Goal: Information Seeking & Learning: Learn about a topic

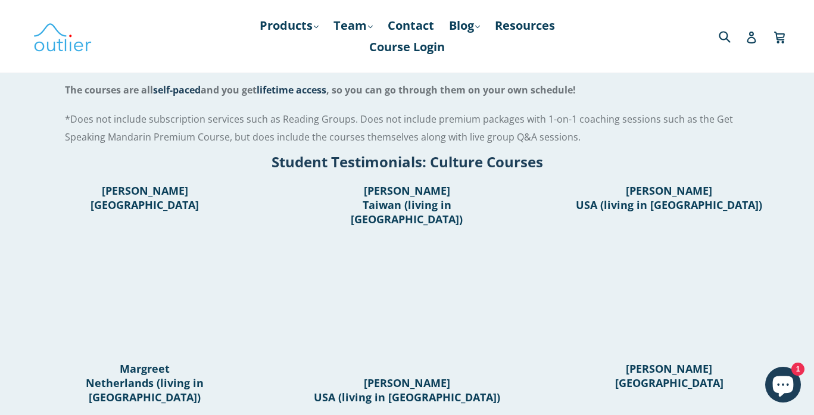
scroll to position [767, 0]
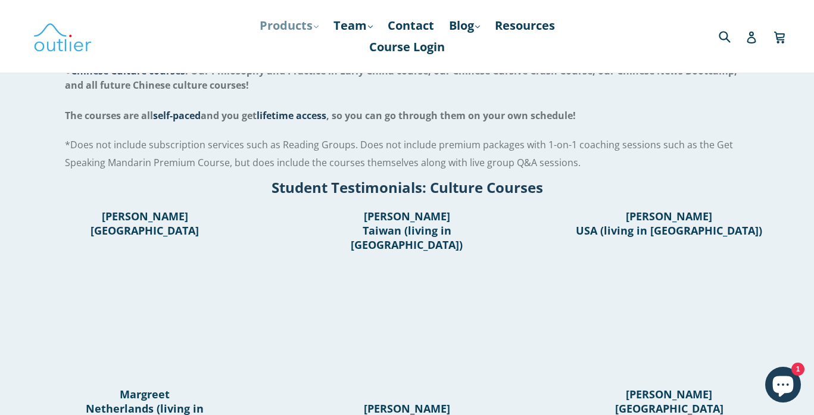
click at [304, 20] on link "Products .cls-1{fill:#231f20} expand" at bounding box center [289, 25] width 71 height 21
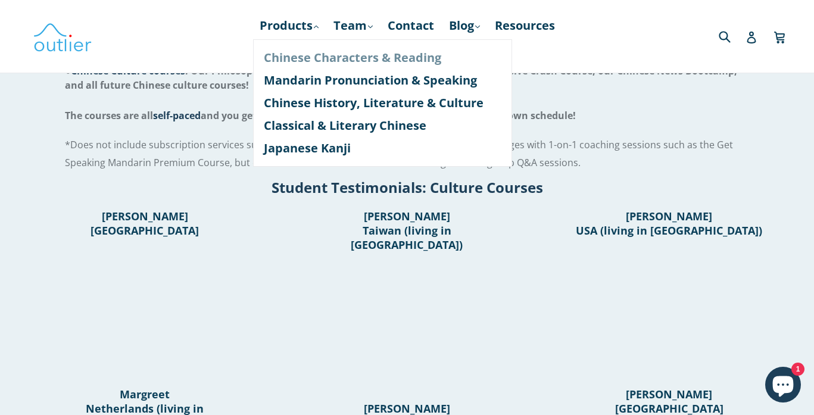
click at [329, 57] on link "Chinese Characters & Reading" at bounding box center [383, 57] width 238 height 23
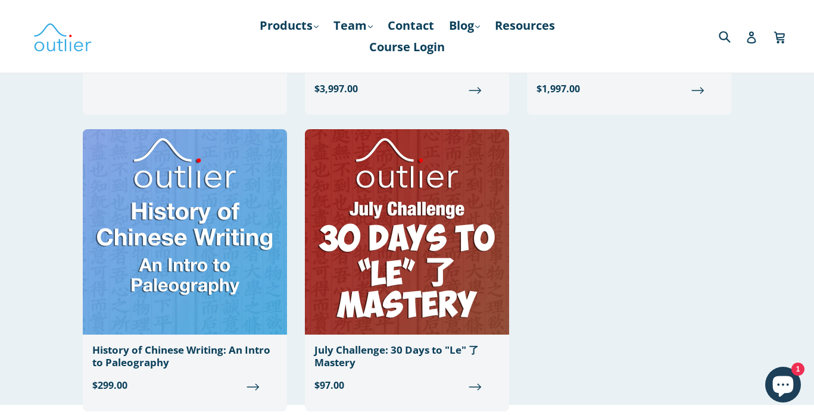
scroll to position [1248, 0]
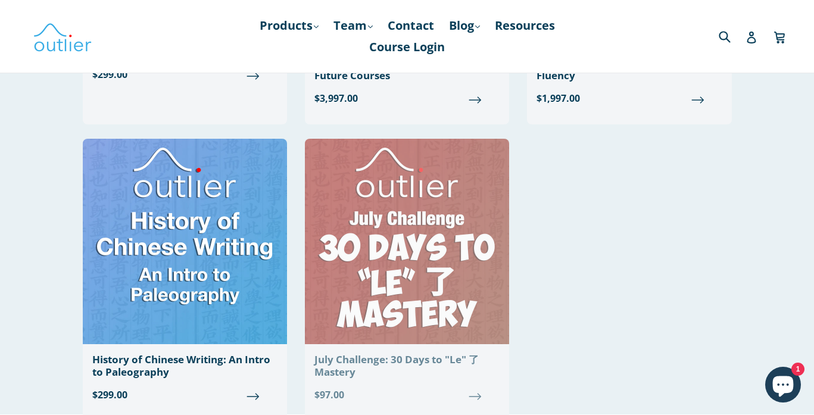
click at [418, 230] on img at bounding box center [407, 241] width 204 height 205
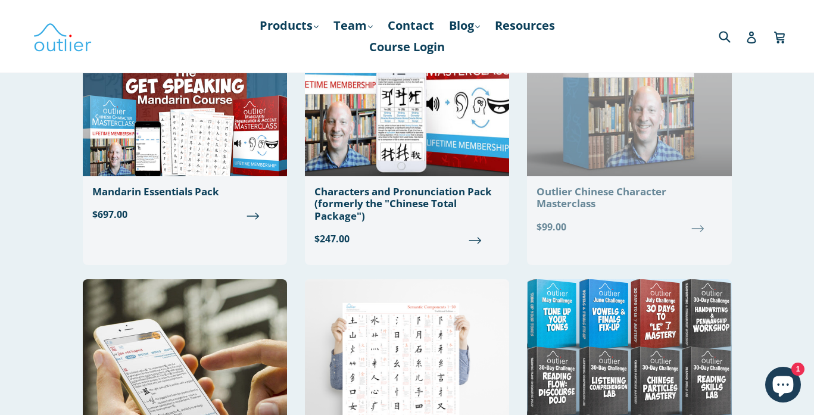
scroll to position [196, 0]
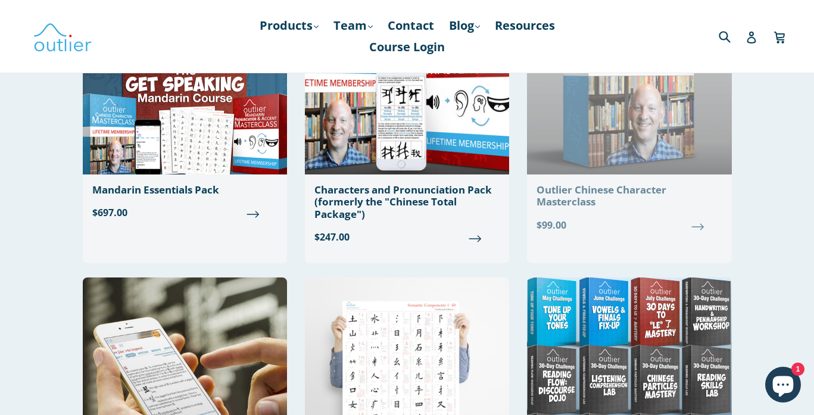
click at [569, 146] on img at bounding box center [629, 71] width 204 height 205
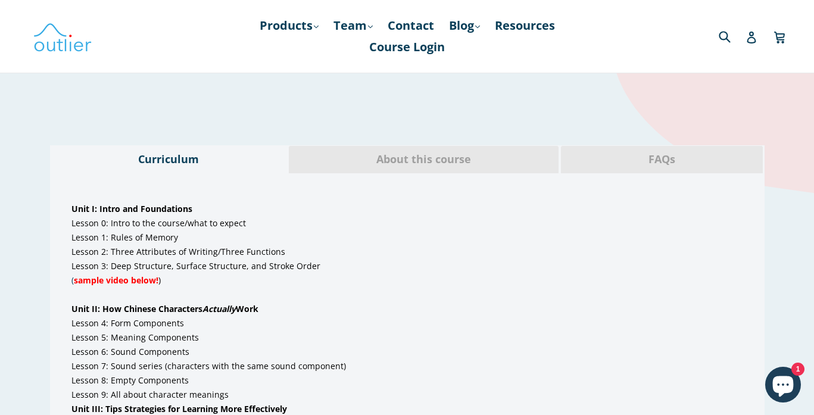
scroll to position [630, 0]
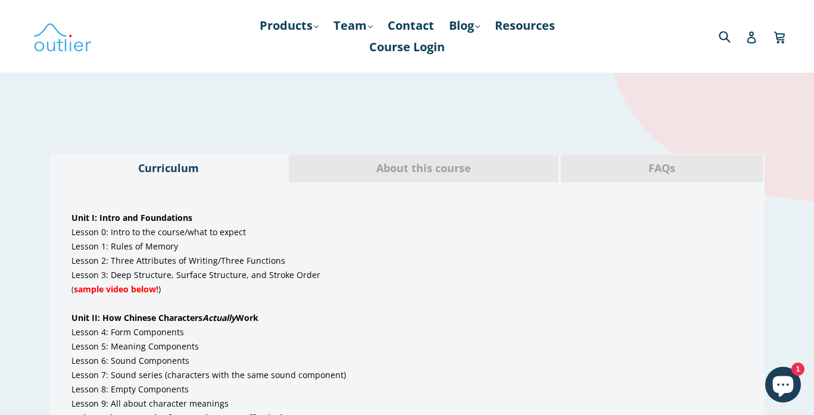
click at [405, 172] on span "About this course" at bounding box center [424, 168] width 252 height 15
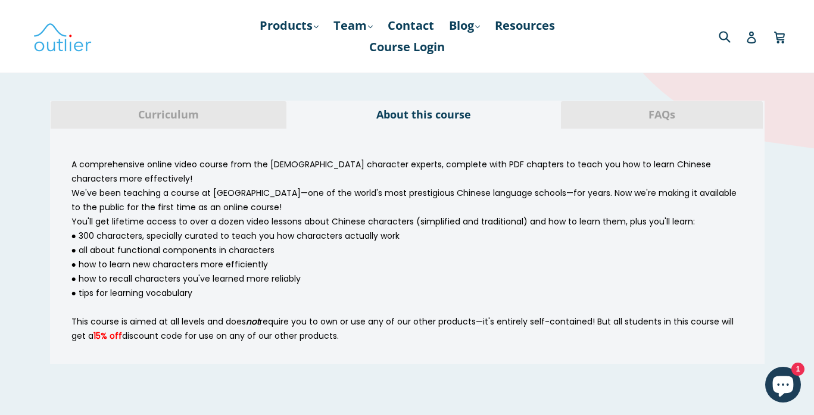
scroll to position [657, 0]
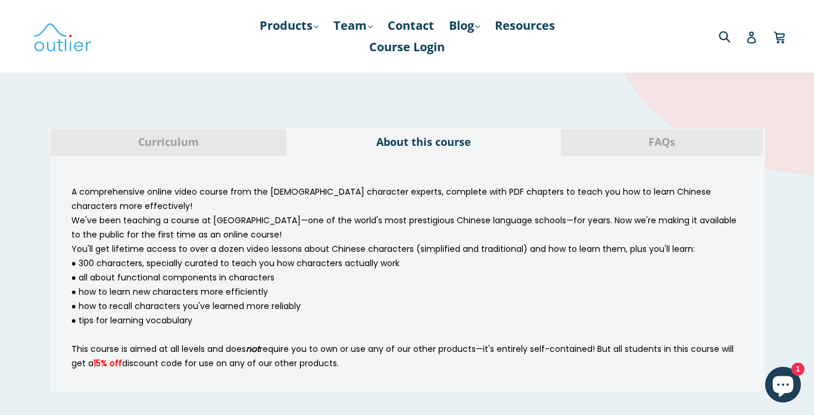
click at [632, 148] on span "FAQs" at bounding box center [662, 142] width 184 height 15
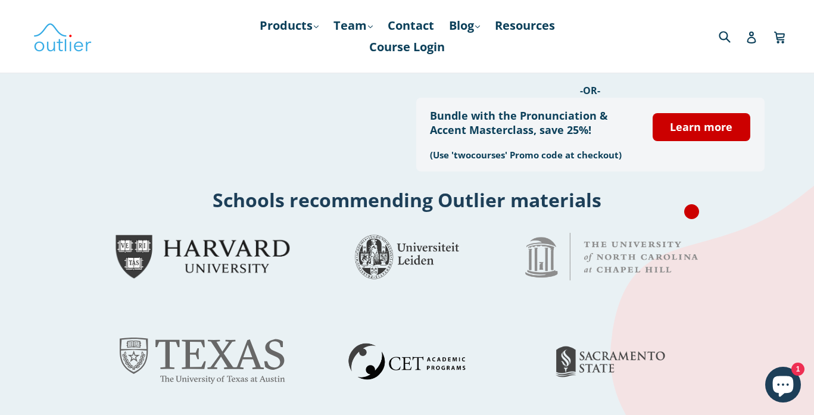
scroll to position [0, 0]
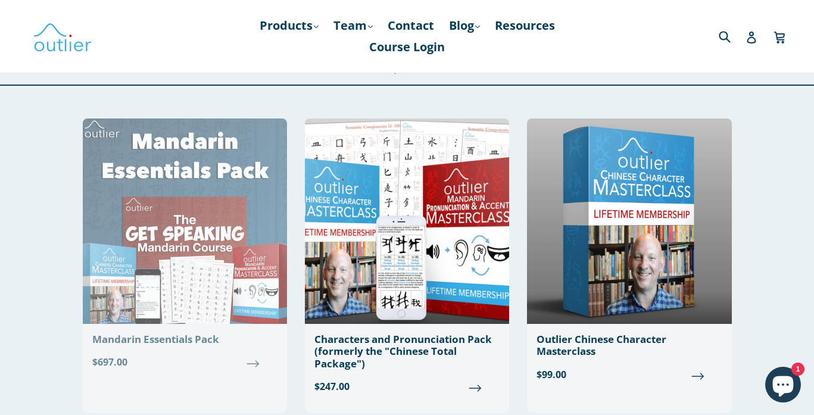
scroll to position [45, 0]
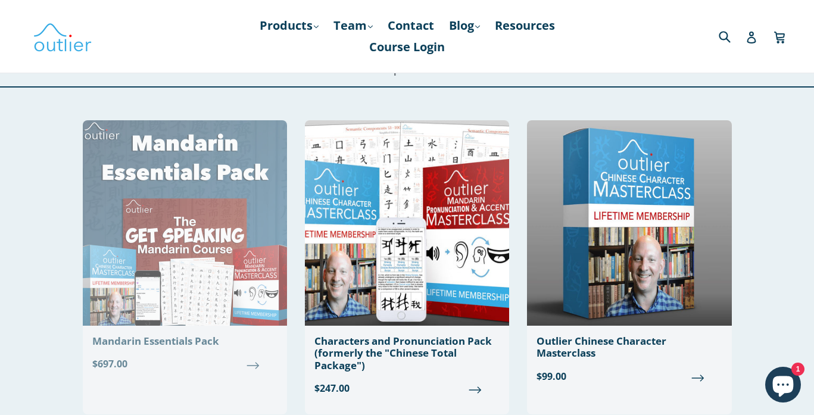
click at [246, 248] on img at bounding box center [185, 222] width 204 height 205
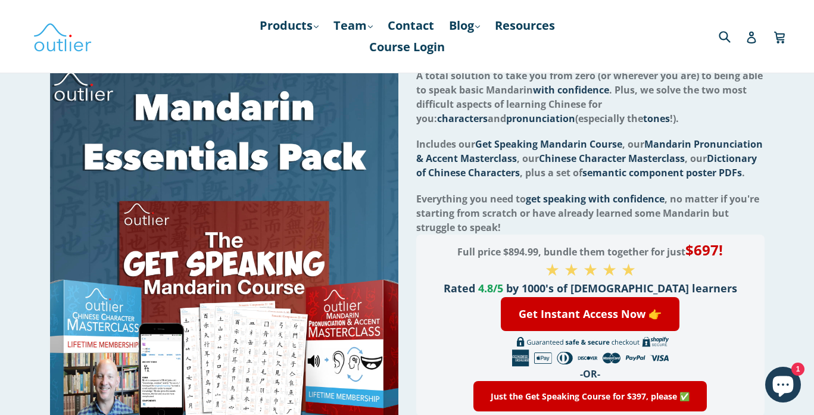
scroll to position [111, 0]
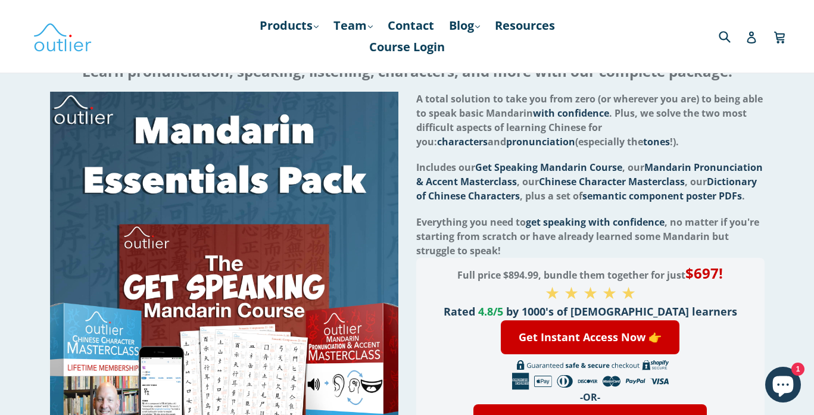
click at [588, 167] on span "Get Speaking Mandarin Course" at bounding box center [548, 167] width 147 height 13
click at [667, 161] on span "Mandarin Pronunciation & Accent Masterclass" at bounding box center [589, 174] width 346 height 27
click at [632, 169] on span "Includes our Get Speaking Mandarin Course , our Mandarin Pronunciation & Accent…" at bounding box center [589, 182] width 346 height 42
click at [663, 169] on span "Mandarin Pronunciation & Accent Masterclass" at bounding box center [589, 174] width 346 height 27
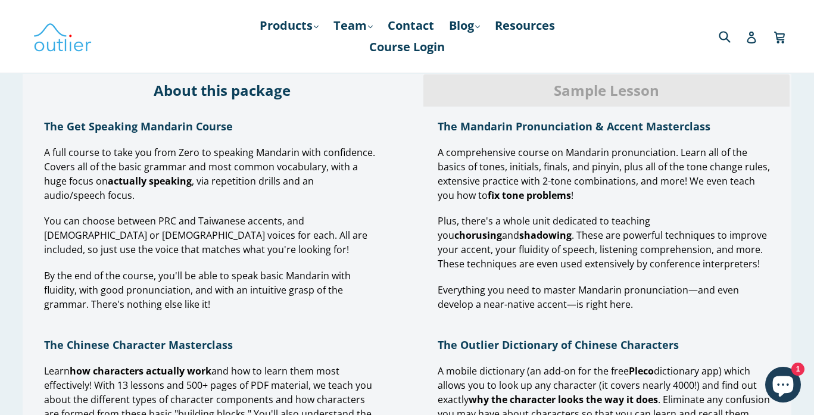
scroll to position [900, 0]
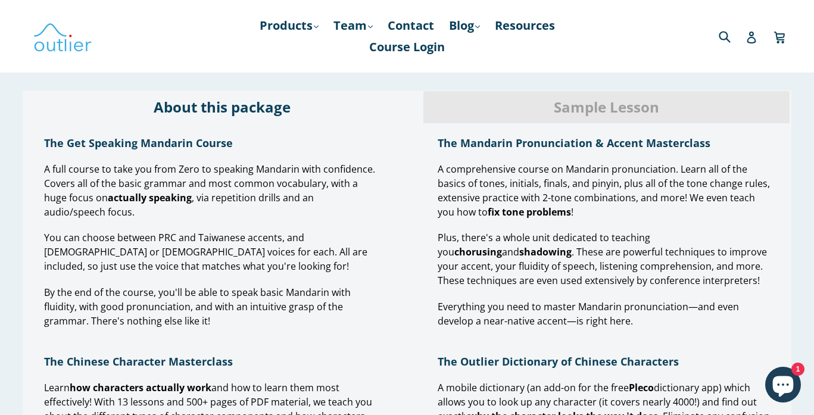
click at [575, 110] on span "Sample Lesson" at bounding box center [606, 107] width 348 height 20
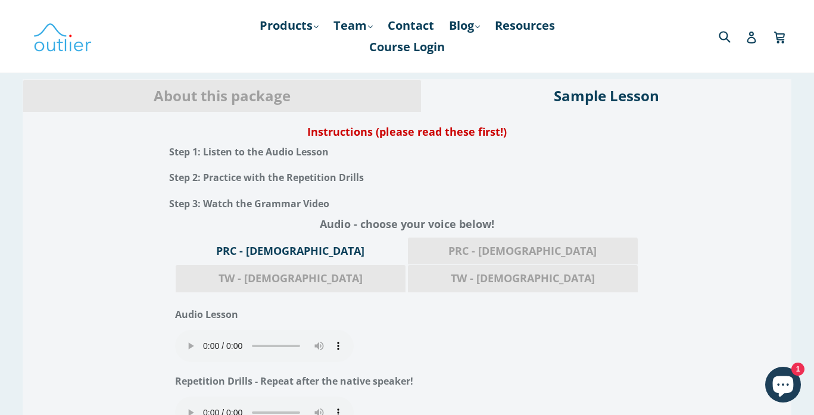
scroll to position [899, 0]
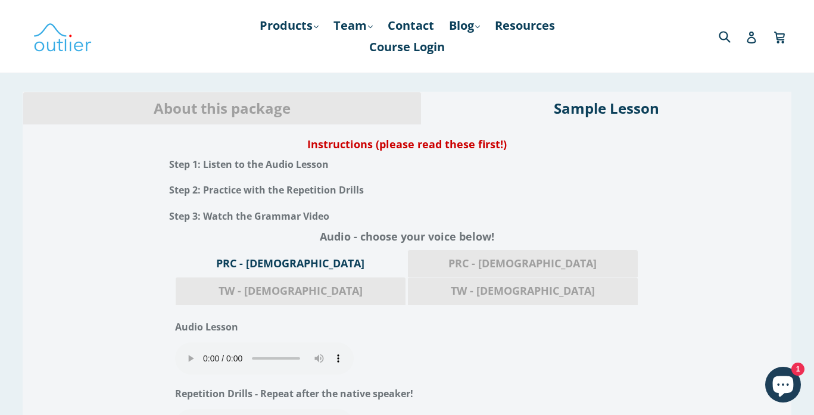
click at [353, 144] on h1 "Instructions (please read these first!)" at bounding box center [407, 144] width 769 height 14
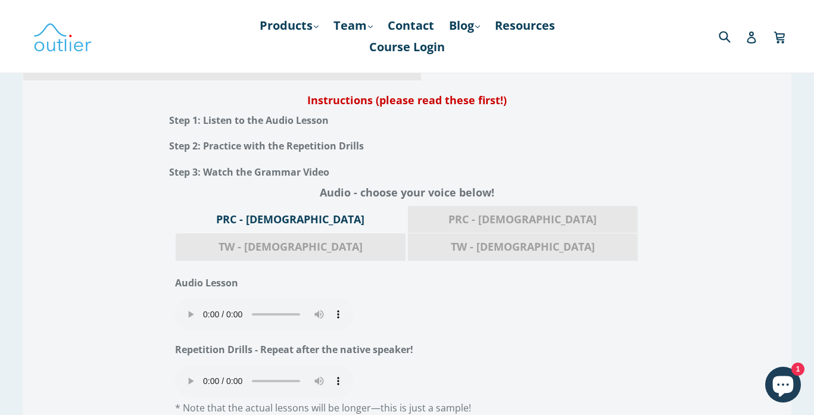
scroll to position [947, 0]
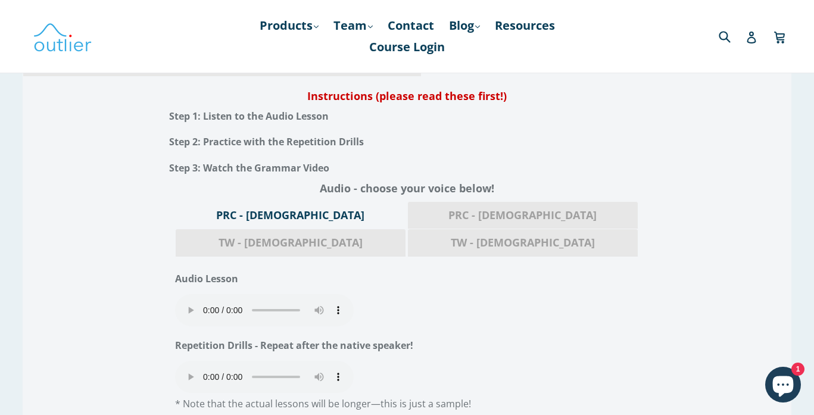
click at [407, 207] on div "PRC - [DEMOGRAPHIC_DATA]" at bounding box center [522, 215] width 231 height 28
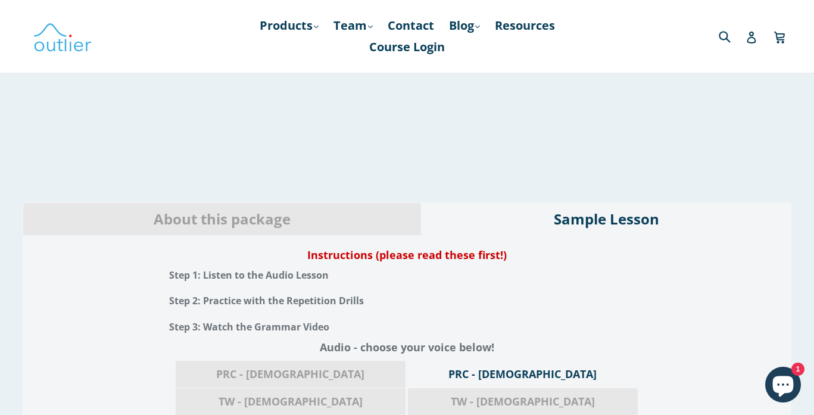
scroll to position [787, 0]
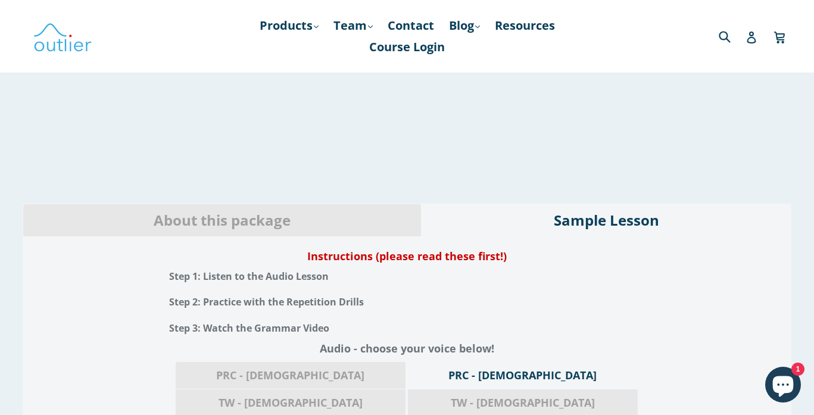
click at [476, 258] on h1 "Instructions (please read these first!)" at bounding box center [407, 256] width 769 height 14
click at [227, 221] on span "About this package" at bounding box center [222, 220] width 380 height 20
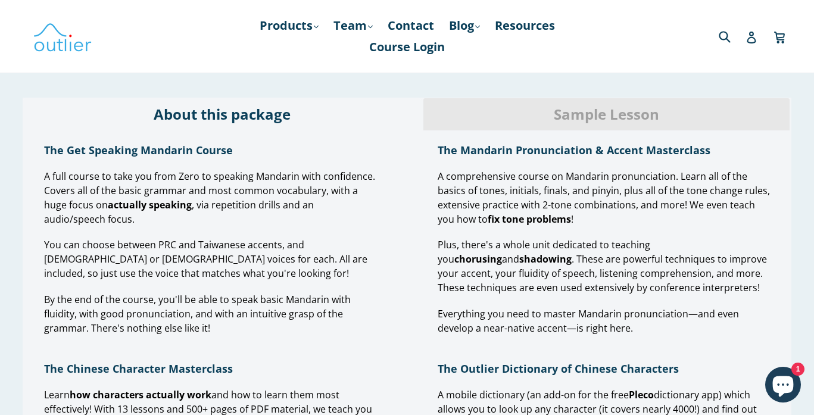
scroll to position [866, 0]
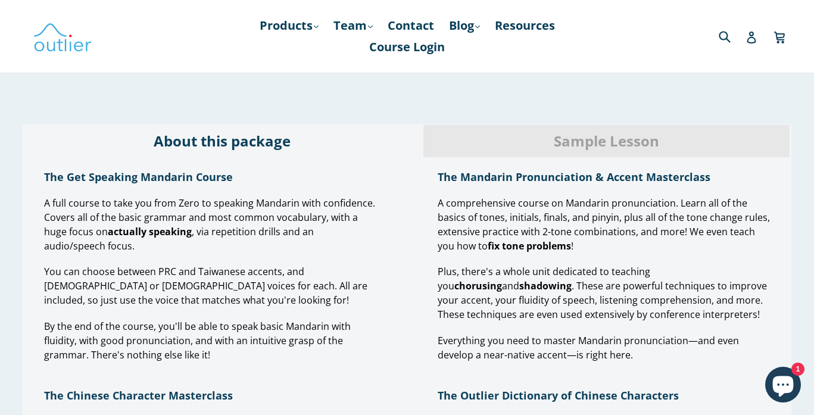
click at [589, 143] on span "Sample Lesson" at bounding box center [606, 141] width 348 height 20
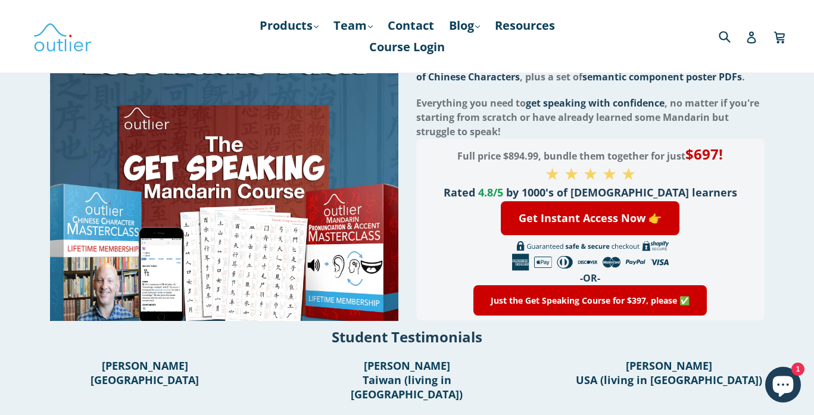
scroll to position [320, 0]
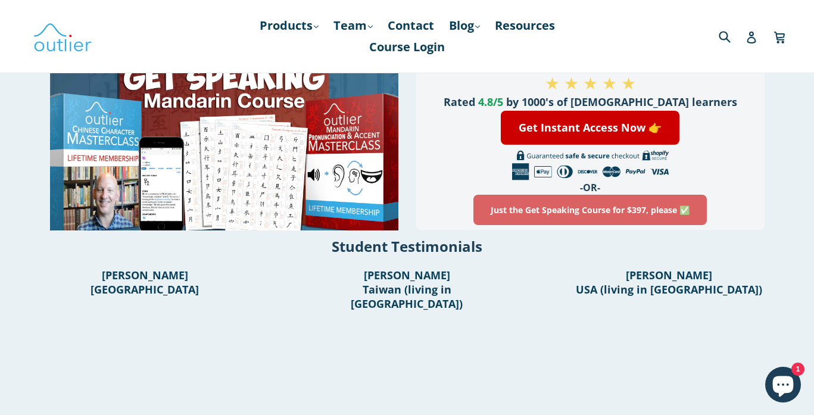
click at [551, 221] on link "Just the Get Speaking Course for $397, please ✅" at bounding box center [589, 210] width 233 height 30
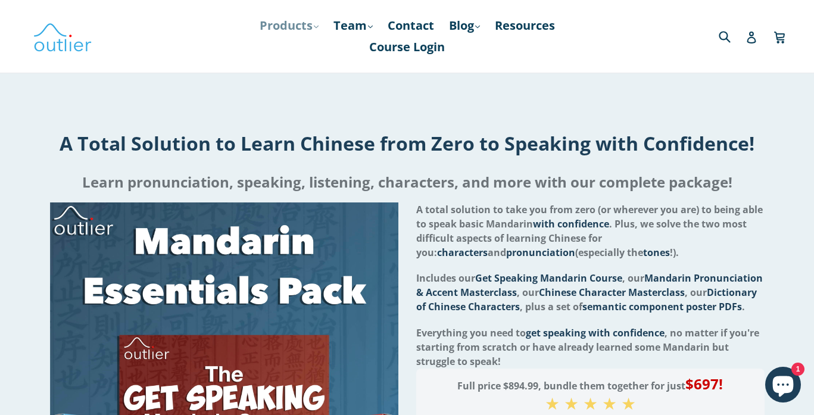
click at [280, 21] on link "Products .cls-1{fill:#231f20} expand" at bounding box center [289, 25] width 71 height 21
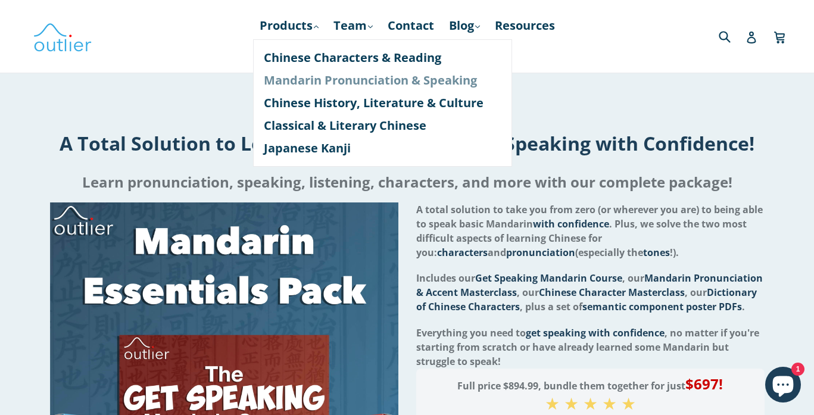
click at [329, 83] on link "Mandarin Pronunciation & Speaking" at bounding box center [383, 80] width 238 height 23
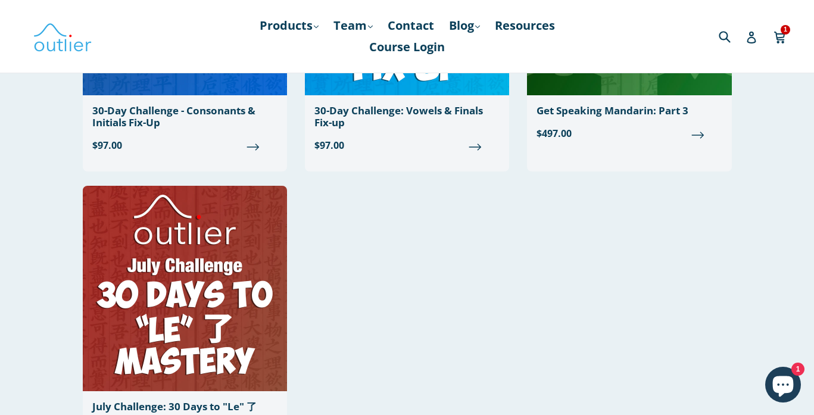
scroll to position [1431, 0]
